Goal: Transaction & Acquisition: Purchase product/service

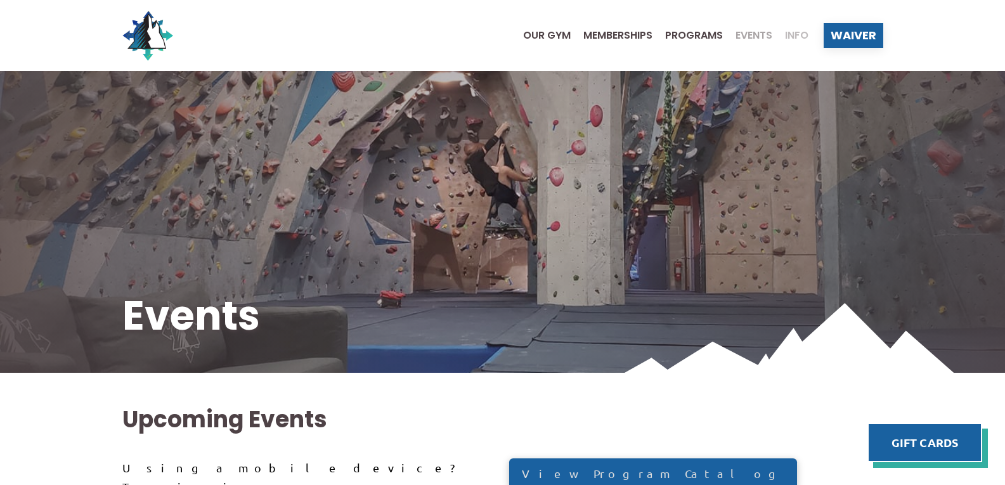
click at [794, 39] on span "Info" at bounding box center [796, 35] width 23 height 10
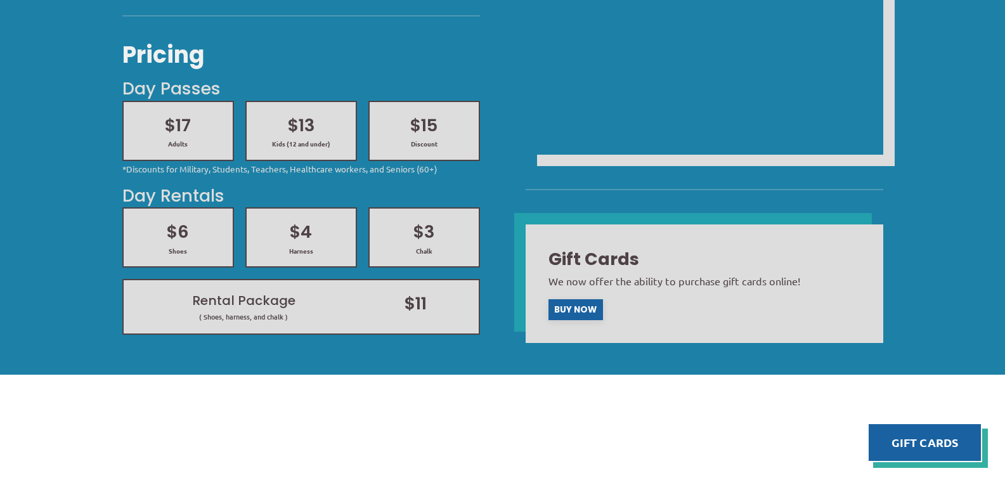
scroll to position [634, 0]
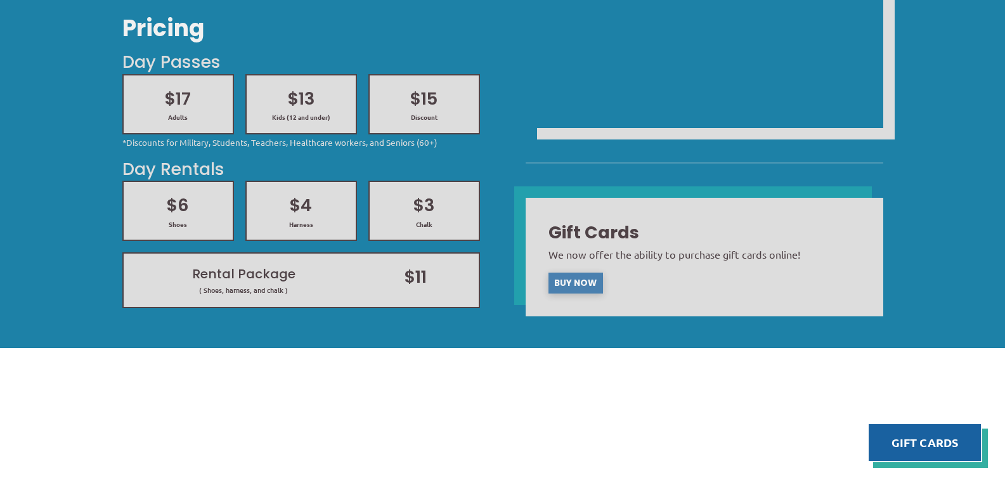
click at [588, 279] on span "Buy Now" at bounding box center [575, 283] width 42 height 9
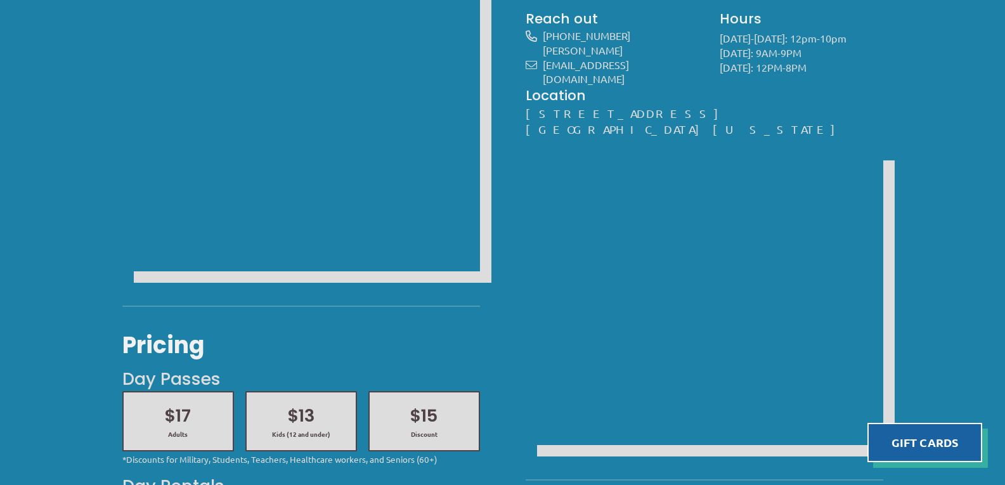
scroll to position [0, 0]
